Goal: Information Seeking & Learning: Check status

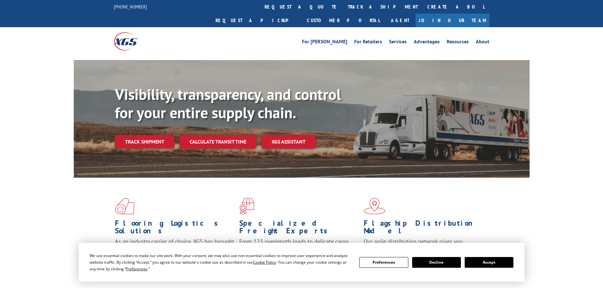
click at [286, 27] on div "For [PERSON_NAME] For Retailers Services Advantages Resources About For [PERSON…" at bounding box center [301, 41] width 375 height 28
click at [343, 10] on link "track a shipment" at bounding box center [382, 7] width 79 height 14
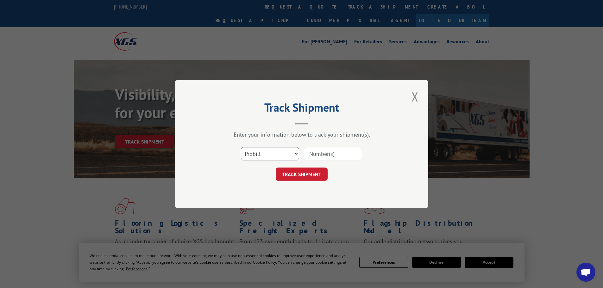
click at [269, 159] on select "Select category... Probill BOL PO" at bounding box center [270, 153] width 58 height 13
select select "po"
click at [241, 147] on select "Select category... Probill BOL PO" at bounding box center [270, 153] width 58 height 13
click at [331, 157] on input at bounding box center [333, 153] width 58 height 13
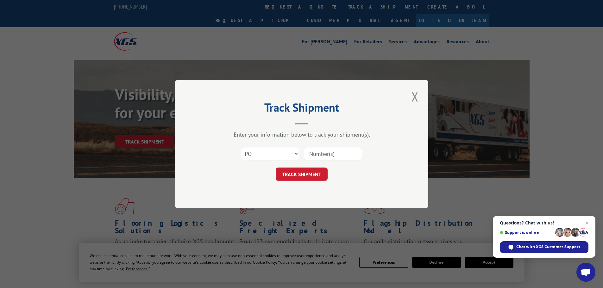
paste input "56531385"
type input "56531385"
click at [301, 179] on button "TRACK SHIPMENT" at bounding box center [302, 174] width 52 height 13
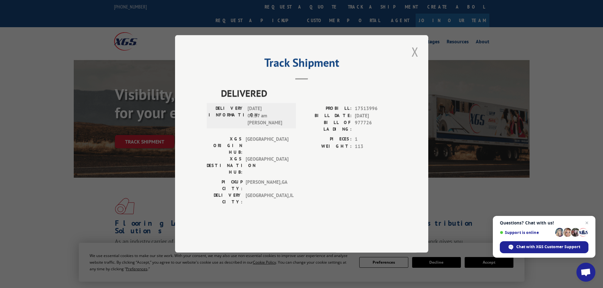
click at [416, 60] on button "Close modal" at bounding box center [414, 51] width 11 height 17
